Goal: Book appointment/travel/reservation

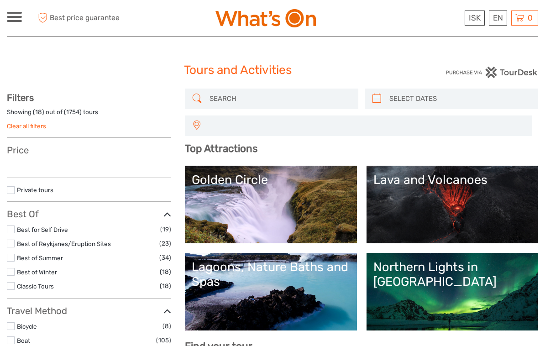
select select
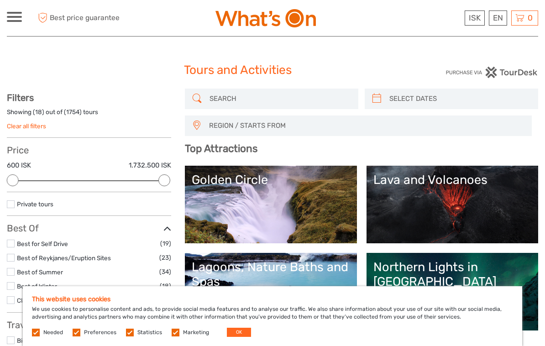
click at [505, 204] on link "Lava and Volcanoes" at bounding box center [452, 205] width 158 height 64
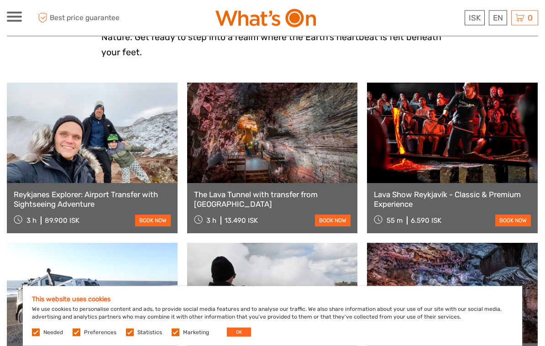
scroll to position [339, 0]
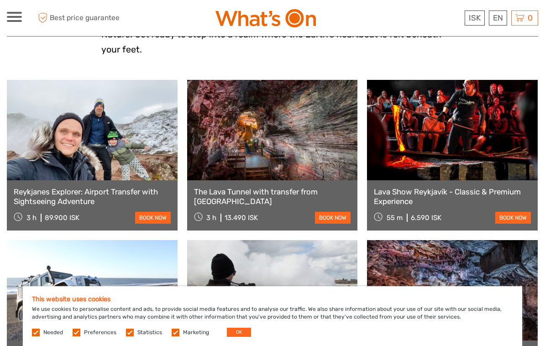
click at [505, 154] on link at bounding box center [452, 130] width 171 height 100
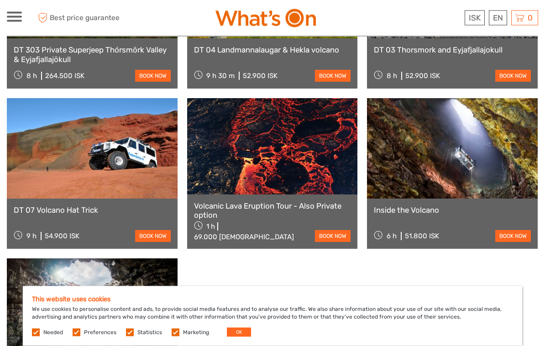
scroll to position [802, 0]
click at [484, 139] on link at bounding box center [452, 148] width 171 height 100
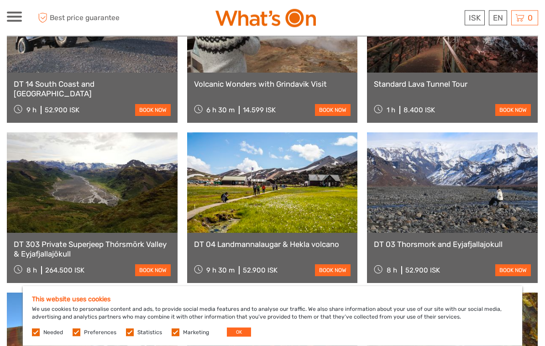
scroll to position [603, 0]
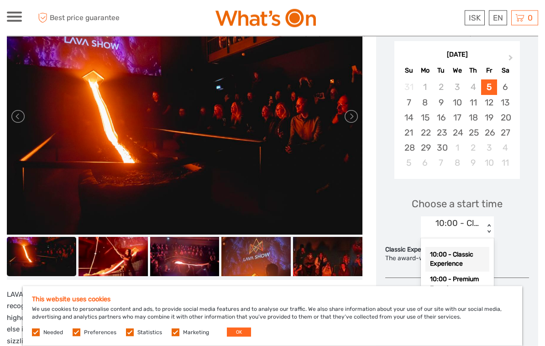
scroll to position [154, 0]
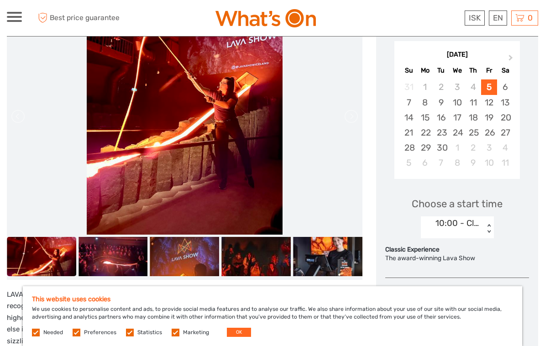
click at [527, 247] on div "Classic Experience" at bounding box center [457, 249] width 144 height 9
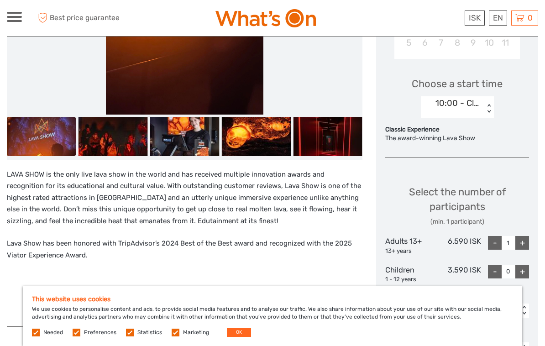
scroll to position [271, 0]
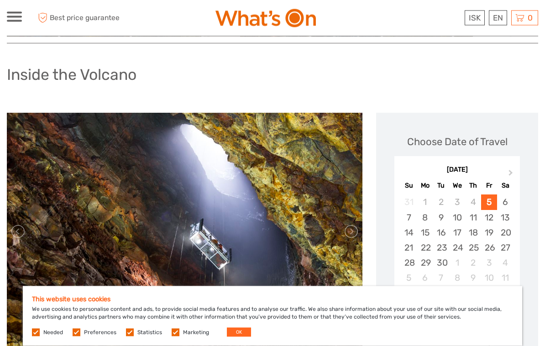
scroll to position [35, 0]
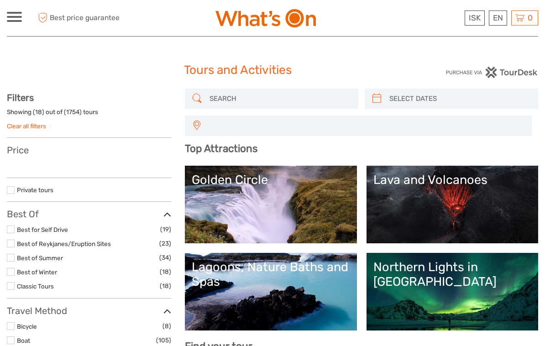
select select
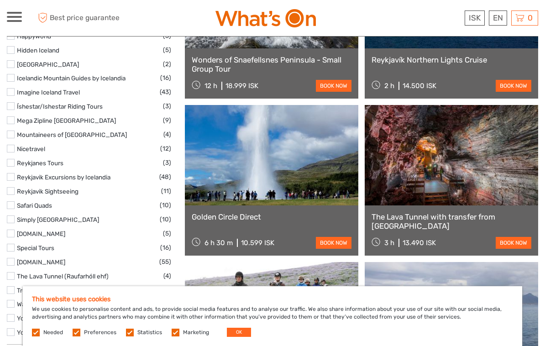
scroll to position [1334, 0]
